Goal: Task Accomplishment & Management: Use online tool/utility

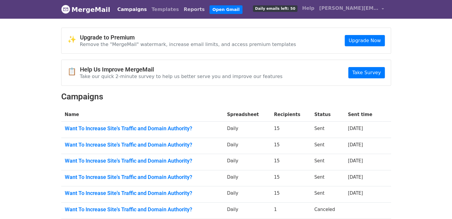
click at [181, 5] on link "Reports" at bounding box center [194, 10] width 26 height 12
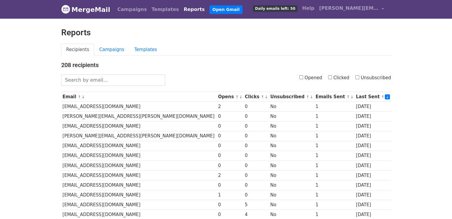
click at [304, 75] on label "Opened" at bounding box center [310, 78] width 23 height 7
click at [303, 75] on input "Opened" at bounding box center [301, 77] width 4 height 4
checkbox input "true"
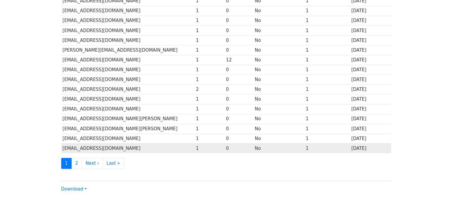
scroll to position [262, 0]
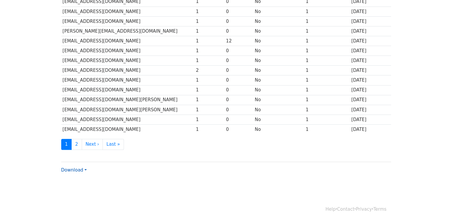
click at [83, 168] on link "Download" at bounding box center [74, 170] width 26 height 5
click at [83, 192] on link "Excel" at bounding box center [84, 191] width 47 height 10
